Goal: Transaction & Acquisition: Purchase product/service

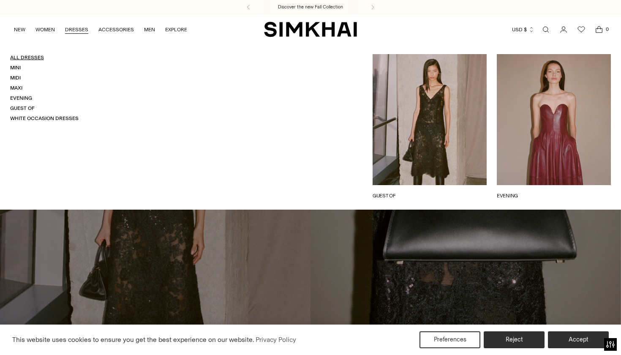
click at [30, 60] on link "All Dresses" at bounding box center [27, 57] width 34 height 6
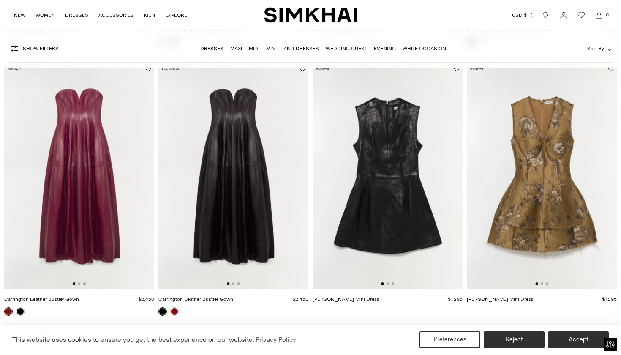
scroll to position [328, 0]
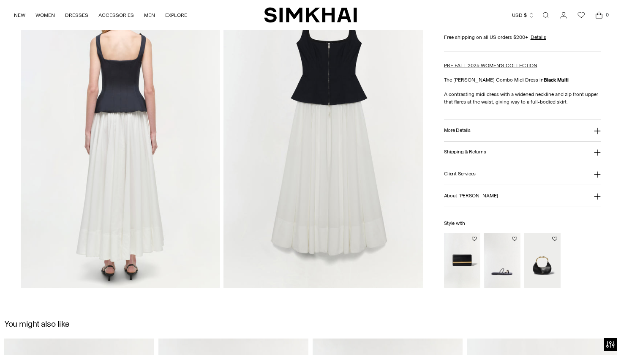
scroll to position [638, 0]
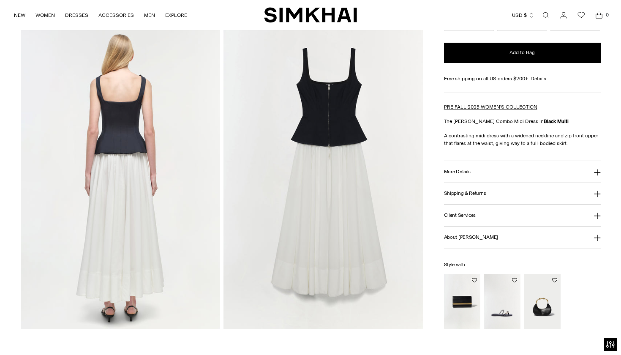
click at [355, 175] on img at bounding box center [323, 179] width 200 height 299
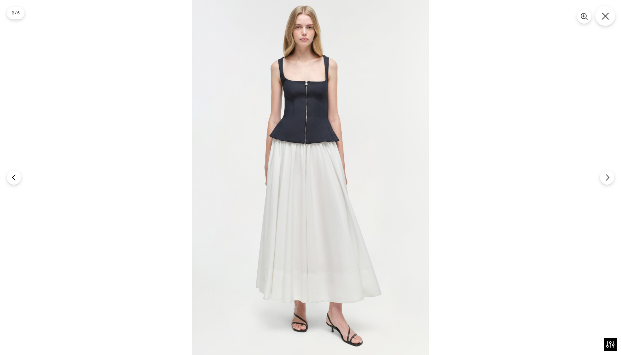
click at [600, 13] on button "Close" at bounding box center [605, 16] width 20 height 20
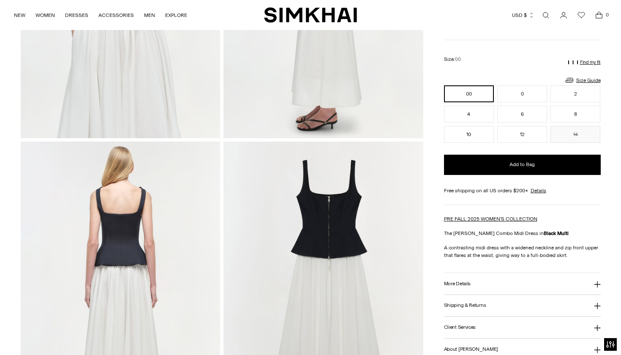
scroll to position [507, 0]
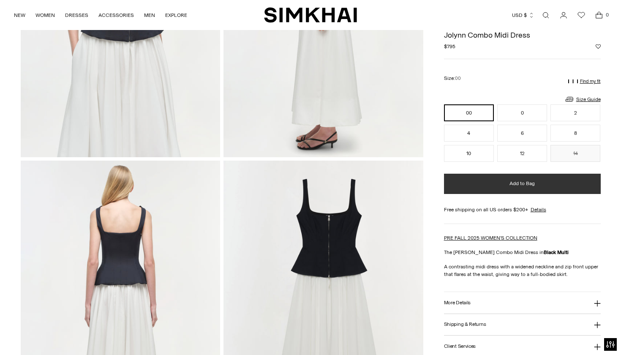
click at [499, 183] on button "Add to Bag" at bounding box center [522, 184] width 157 height 20
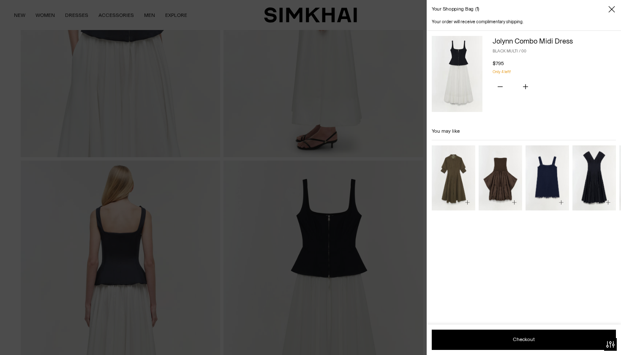
click at [387, 166] on div at bounding box center [310, 177] width 621 height 355
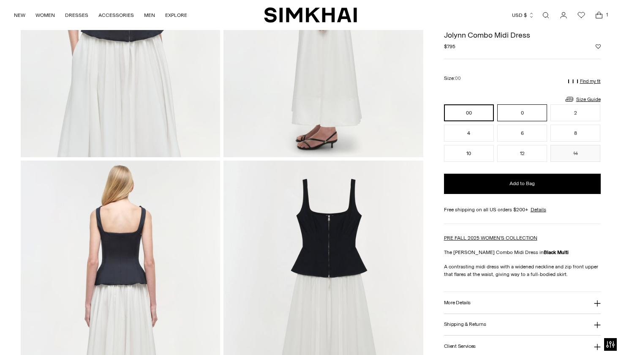
click at [504, 111] on button "0" at bounding box center [522, 112] width 50 height 17
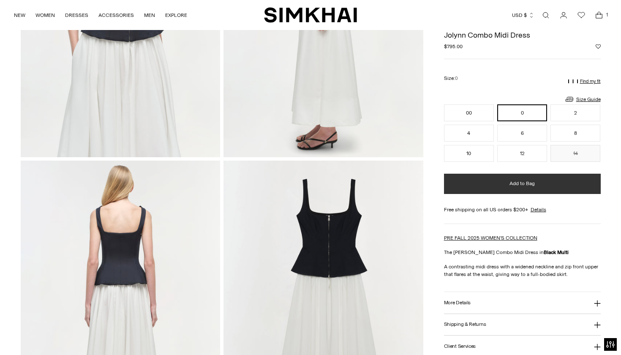
click at [480, 178] on button "Add to Bag" at bounding box center [522, 184] width 157 height 20
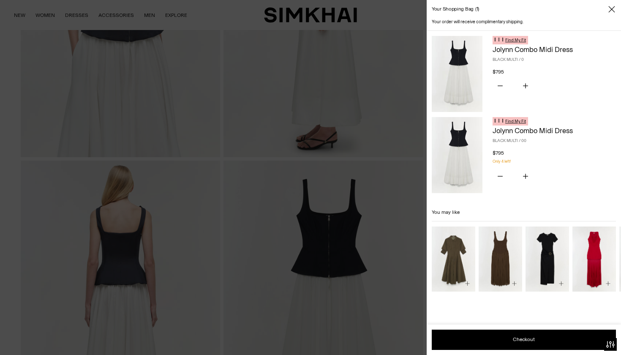
click at [504, 122] on button "Find My Fit" at bounding box center [509, 121] width 35 height 8
click at [516, 122] on link "Find My Fit" at bounding box center [515, 121] width 21 height 5
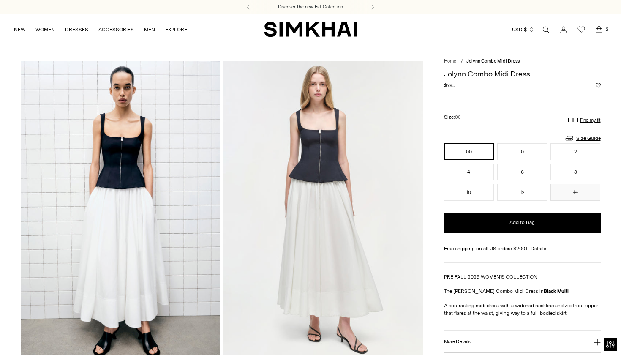
click at [587, 120] on p "Find my fit" at bounding box center [590, 120] width 21 height 5
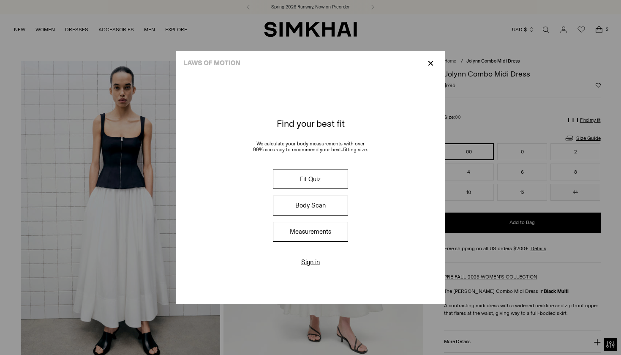
click at [308, 178] on button "Fit Quiz" at bounding box center [310, 179] width 75 height 20
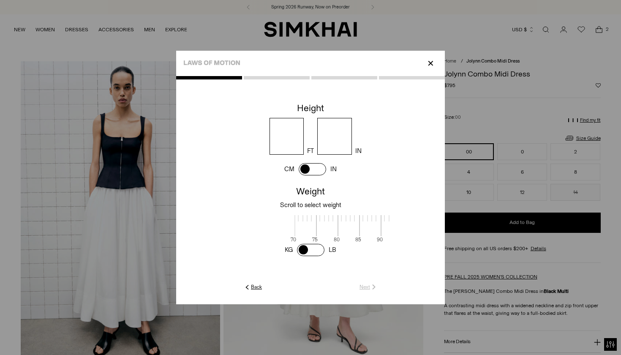
scroll to position [2, 274]
click at [288, 155] on cc-height at bounding box center [310, 141] width 269 height 83
click at [288, 145] on input "number" at bounding box center [286, 136] width 35 height 37
type input "*"
click at [361, 137] on div "* FT IN" at bounding box center [317, 136] width 255 height 37
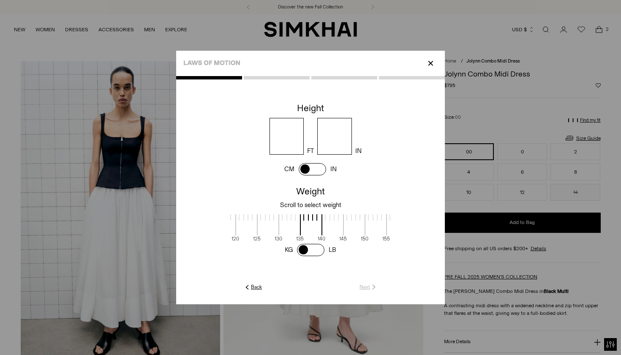
click at [342, 137] on input "number" at bounding box center [334, 136] width 35 height 37
type input "*"
drag, startPoint x: 276, startPoint y: 230, endPoint x: 356, endPoint y: 232, distance: 80.7
click at [356, 232] on span at bounding box center [348, 224] width 22 height 21
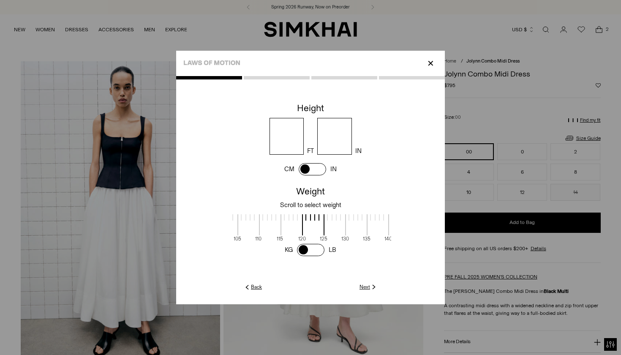
drag, startPoint x: 284, startPoint y: 230, endPoint x: 270, endPoint y: 226, distance: 14.3
click at [270, 226] on span at bounding box center [270, 224] width 22 height 21
click at [315, 221] on span at bounding box center [313, 224] width 22 height 21
click at [316, 235] on div "70 75 80 85 90 95 100 105 110 115 120 125 130 135 140 145 150 155 160 165 170 1…" at bounding box center [310, 226] width 161 height 31
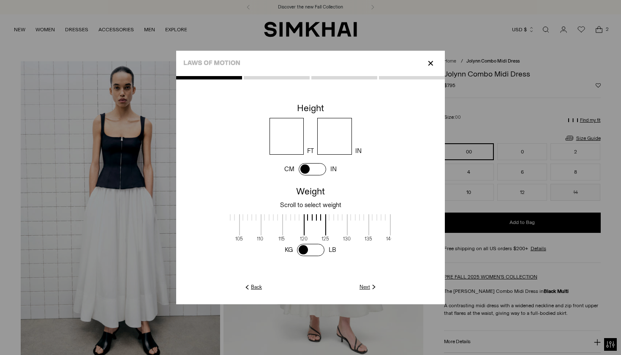
click at [315, 225] on span at bounding box center [315, 224] width 22 height 21
drag, startPoint x: 308, startPoint y: 225, endPoint x: 290, endPoint y: 222, distance: 17.6
click at [290, 222] on span at bounding box center [296, 224] width 22 height 21
drag, startPoint x: 303, startPoint y: 224, endPoint x: 324, endPoint y: 225, distance: 21.5
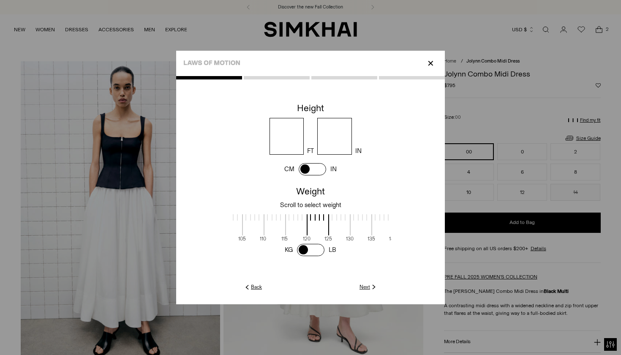
click at [324, 225] on span at bounding box center [318, 224] width 22 height 21
click at [370, 289] on img at bounding box center [374, 287] width 8 height 8
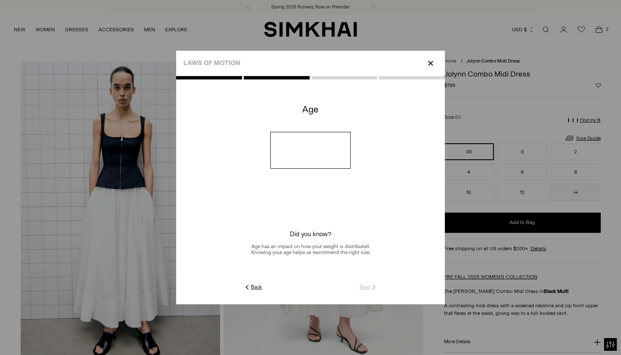
click at [315, 160] on input "number" at bounding box center [310, 150] width 81 height 37
type input "**"
click at [363, 286] on link "Next" at bounding box center [368, 287] width 18 height 8
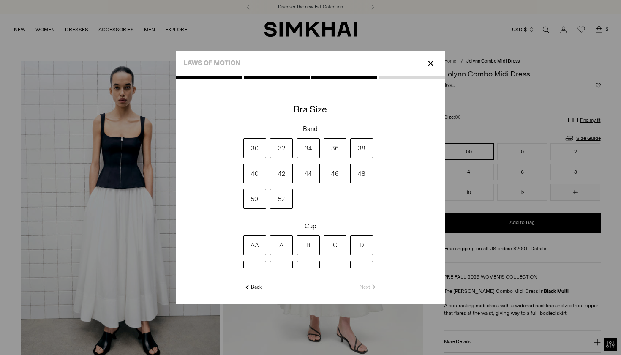
click at [288, 145] on label "32" at bounding box center [281, 148] width 23 height 20
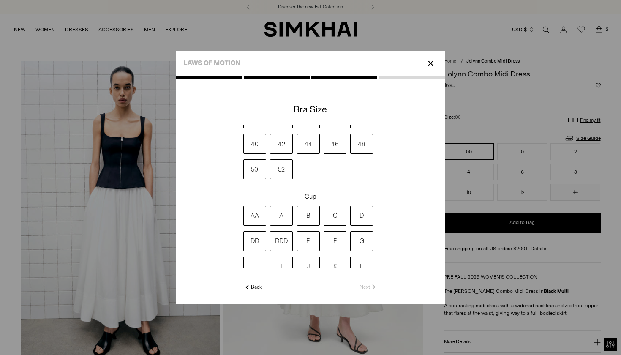
scroll to position [41, 0]
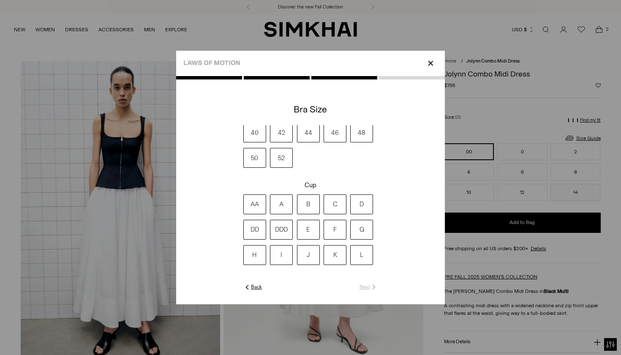
click at [255, 228] on label "DD" at bounding box center [254, 230] width 23 height 20
click at [364, 286] on link "Next" at bounding box center [368, 287] width 18 height 8
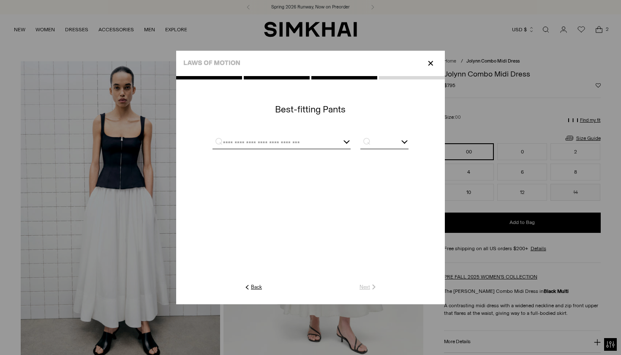
click at [318, 141] on input "text" at bounding box center [270, 143] width 117 height 11
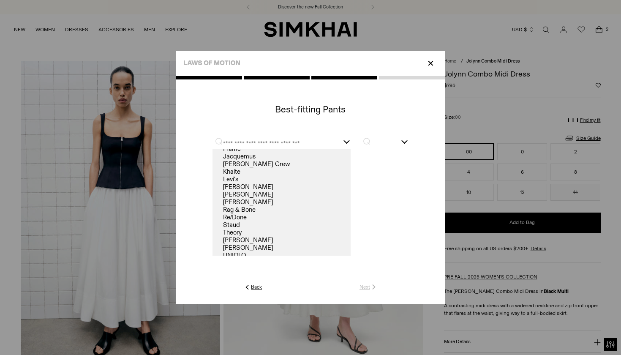
scroll to position [24, 0]
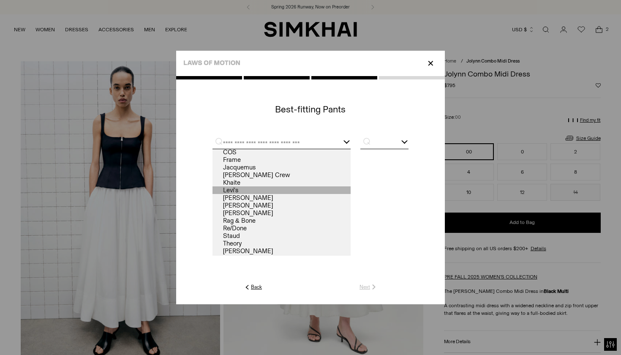
click at [268, 189] on link "Levi's" at bounding box center [281, 190] width 138 height 8
type input "******"
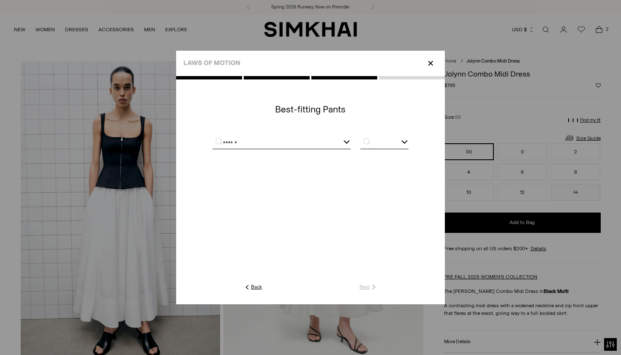
click at [384, 141] on input "text" at bounding box center [384, 143] width 48 height 11
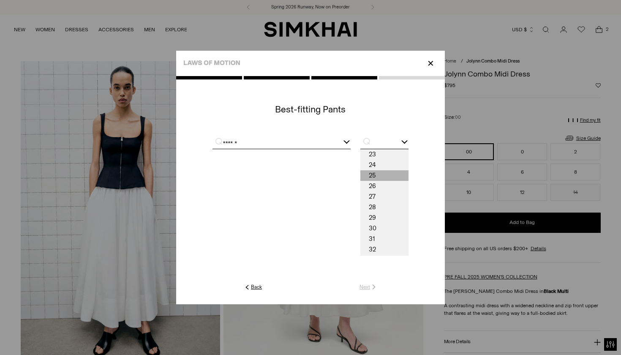
click at [380, 176] on span "25" at bounding box center [384, 175] width 48 height 11
type input "**"
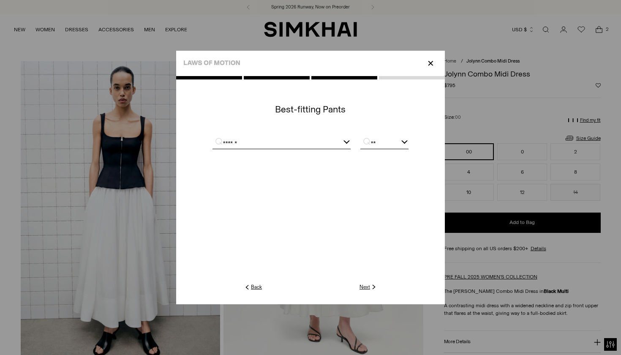
click at [367, 286] on link "Next" at bounding box center [368, 287] width 18 height 8
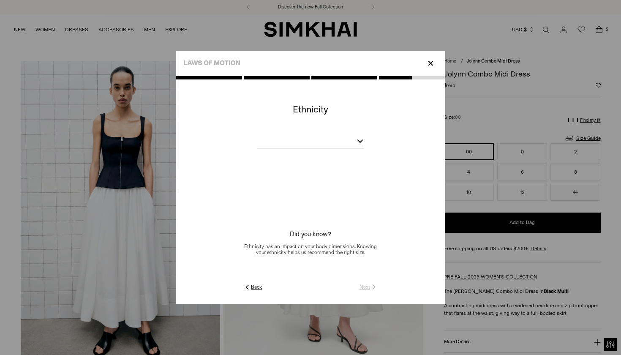
click at [344, 144] on div at bounding box center [310, 142] width 107 height 11
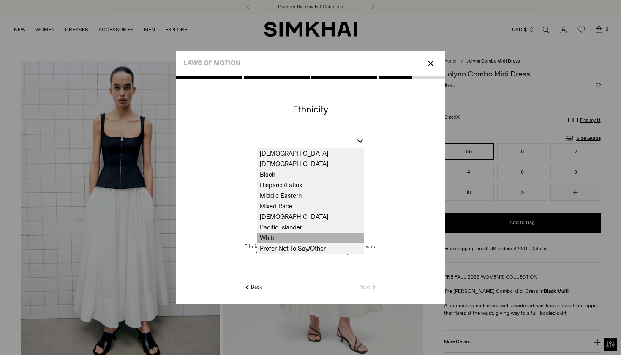
click at [273, 239] on span "White" at bounding box center [310, 238] width 107 height 11
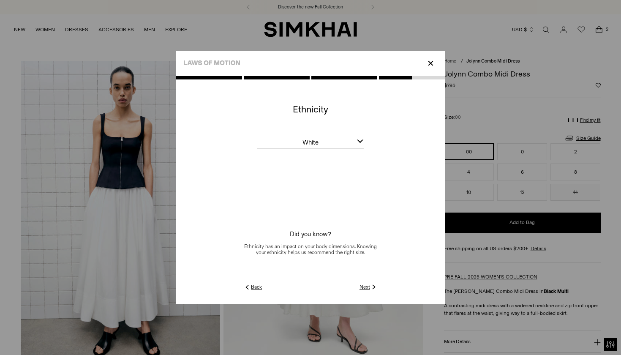
click at [364, 285] on link "Next" at bounding box center [368, 287] width 18 height 8
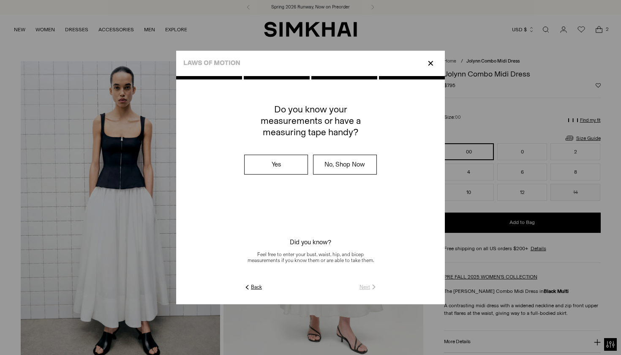
click at [347, 171] on label "No, Shop Now" at bounding box center [344, 164] width 63 height 19
click at [368, 285] on link "Submit" at bounding box center [365, 287] width 24 height 8
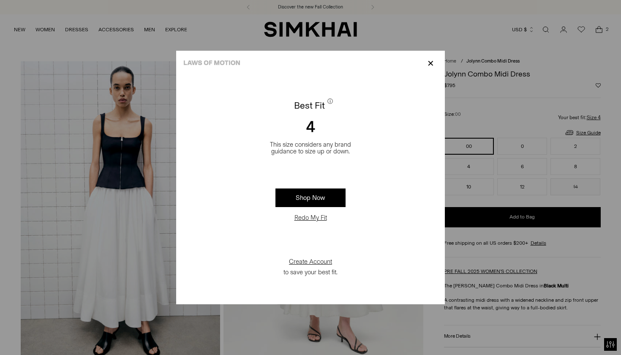
click at [427, 60] on p "✕" at bounding box center [430, 63] width 11 height 14
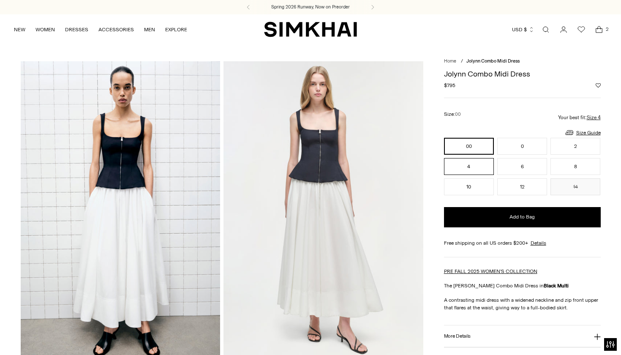
click at [472, 163] on button "4" at bounding box center [469, 166] width 50 height 17
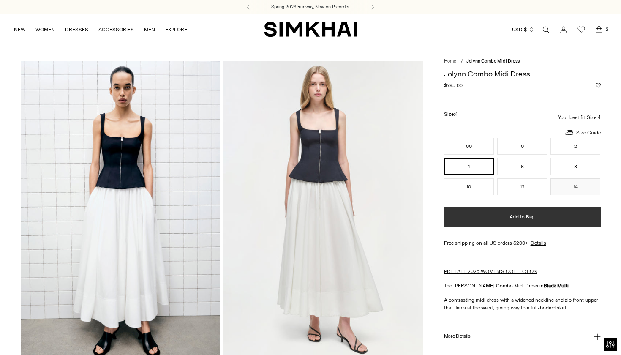
click at [481, 216] on button "Add to Bag" at bounding box center [522, 217] width 157 height 20
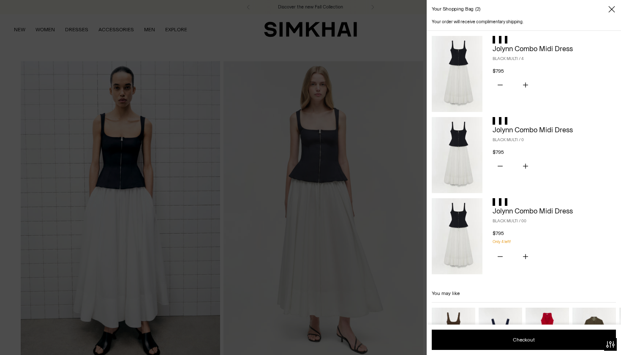
click at [367, 91] on div at bounding box center [310, 177] width 621 height 355
